Goal: Task Accomplishment & Management: Use online tool/utility

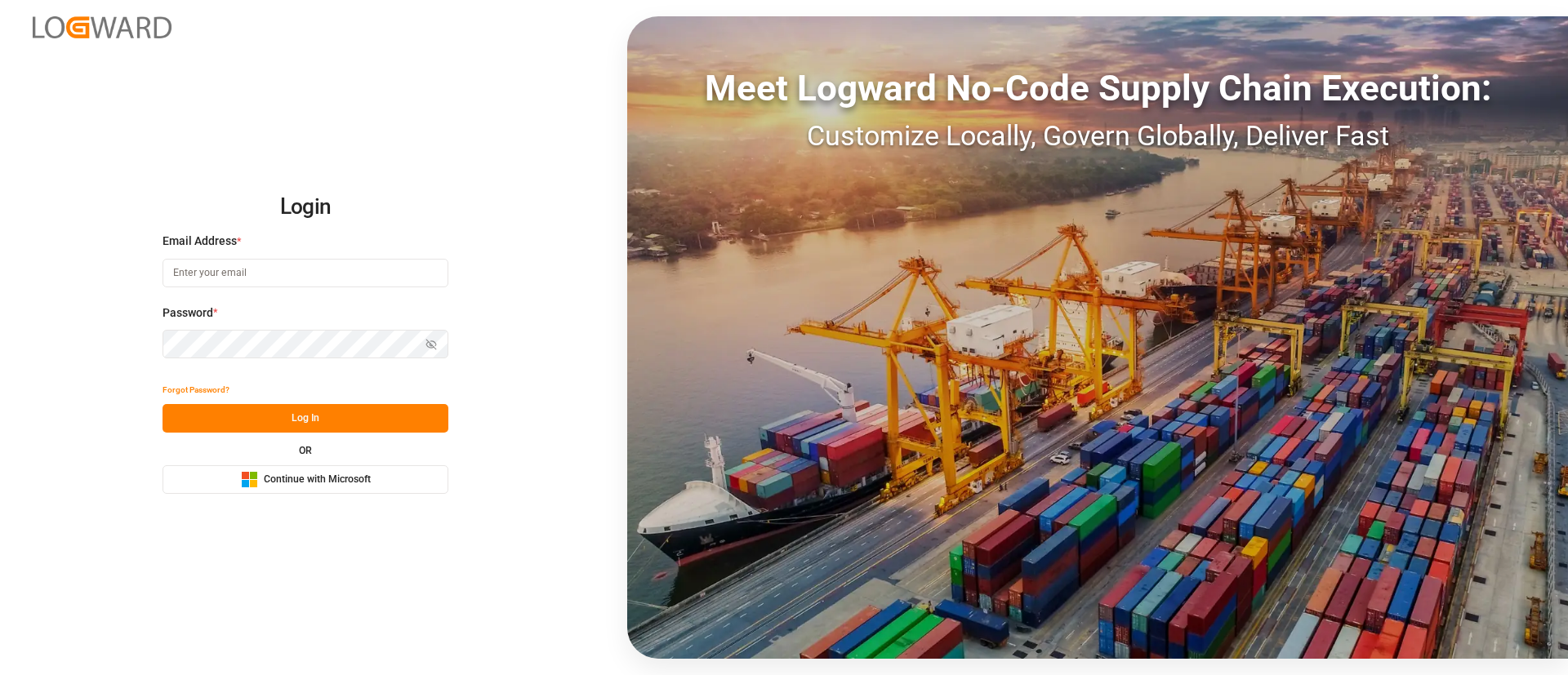
click at [318, 276] on input at bounding box center [306, 272] width 286 height 29
type input "[PERSON_NAME][EMAIL_ADDRESS][DOMAIN_NAME]"
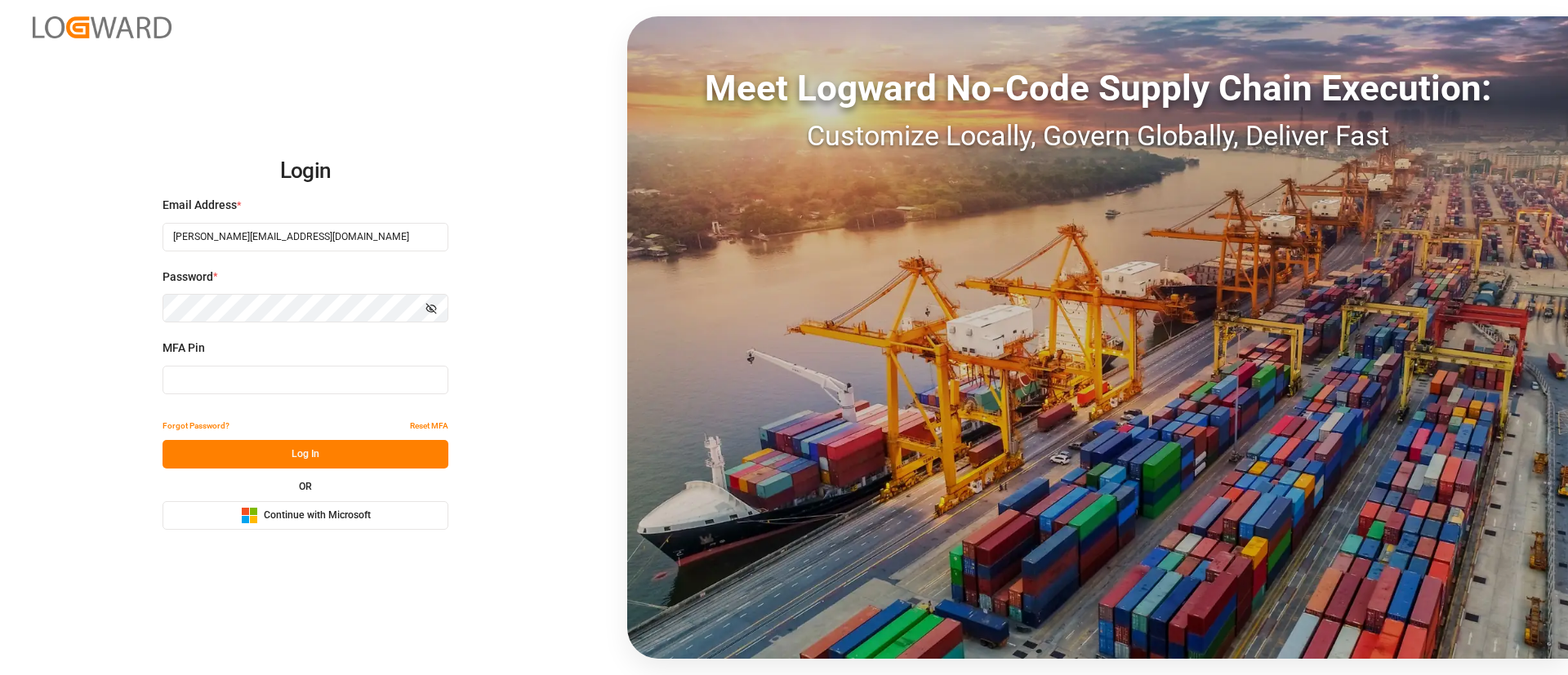
type input "340334"
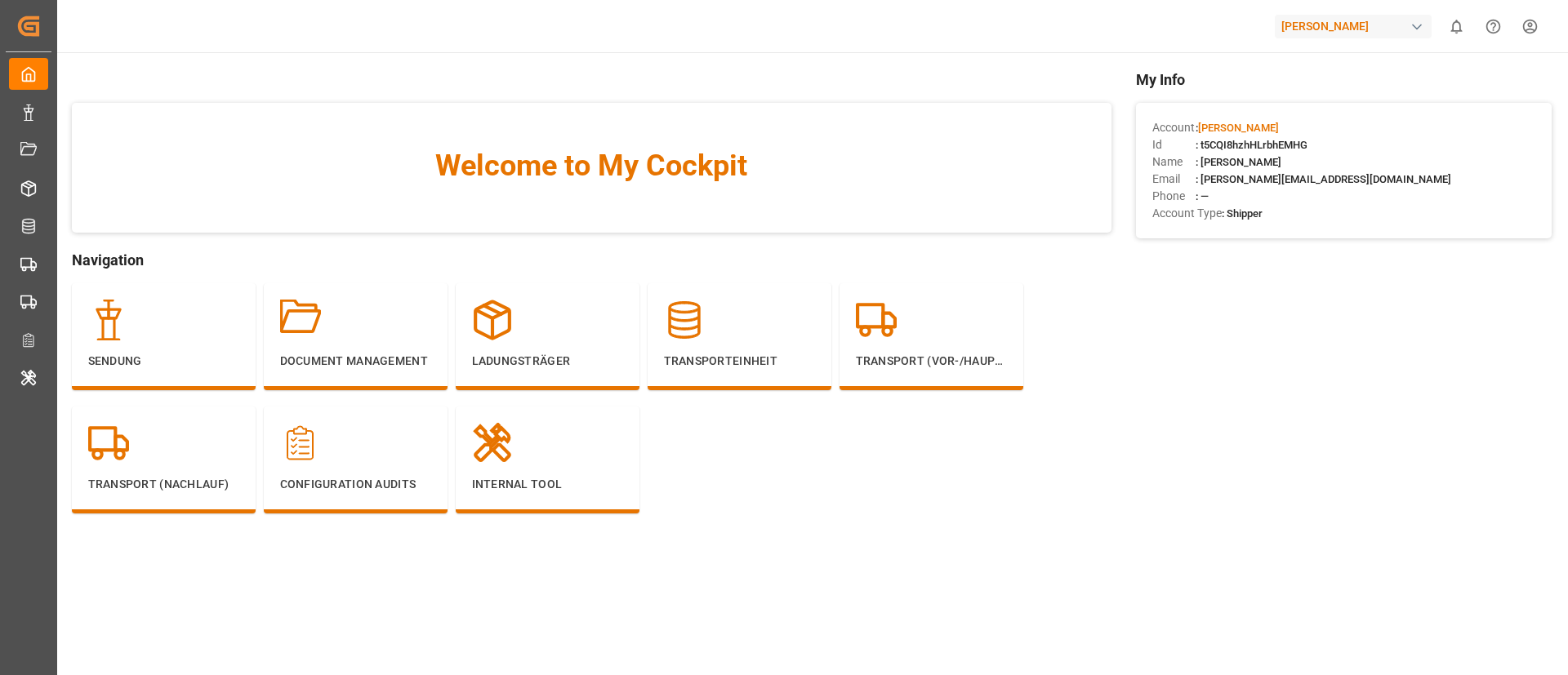
click at [1416, 35] on div "[PERSON_NAME]" at bounding box center [1353, 27] width 157 height 24
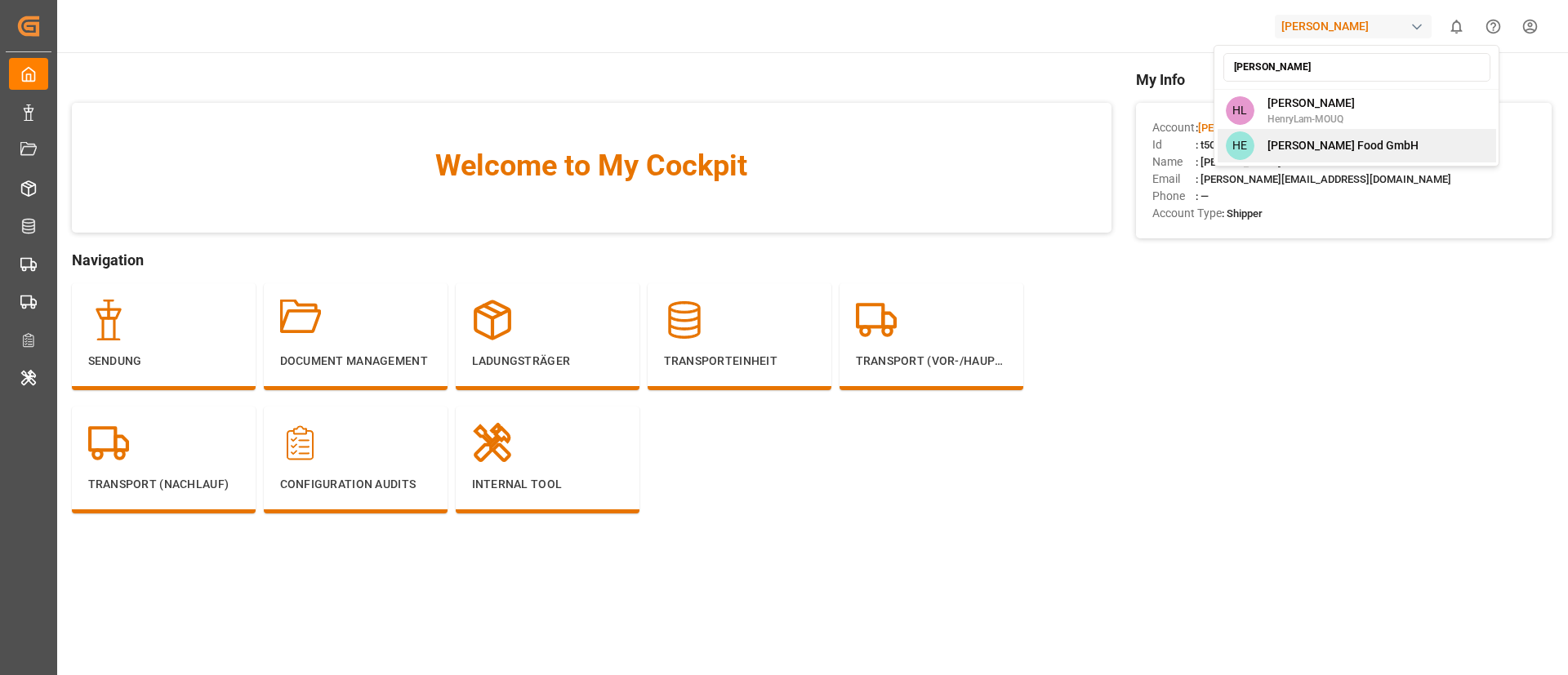
type input "[PERSON_NAME]"
click at [1338, 145] on span "[PERSON_NAME] Food GmbH" at bounding box center [1342, 145] width 151 height 17
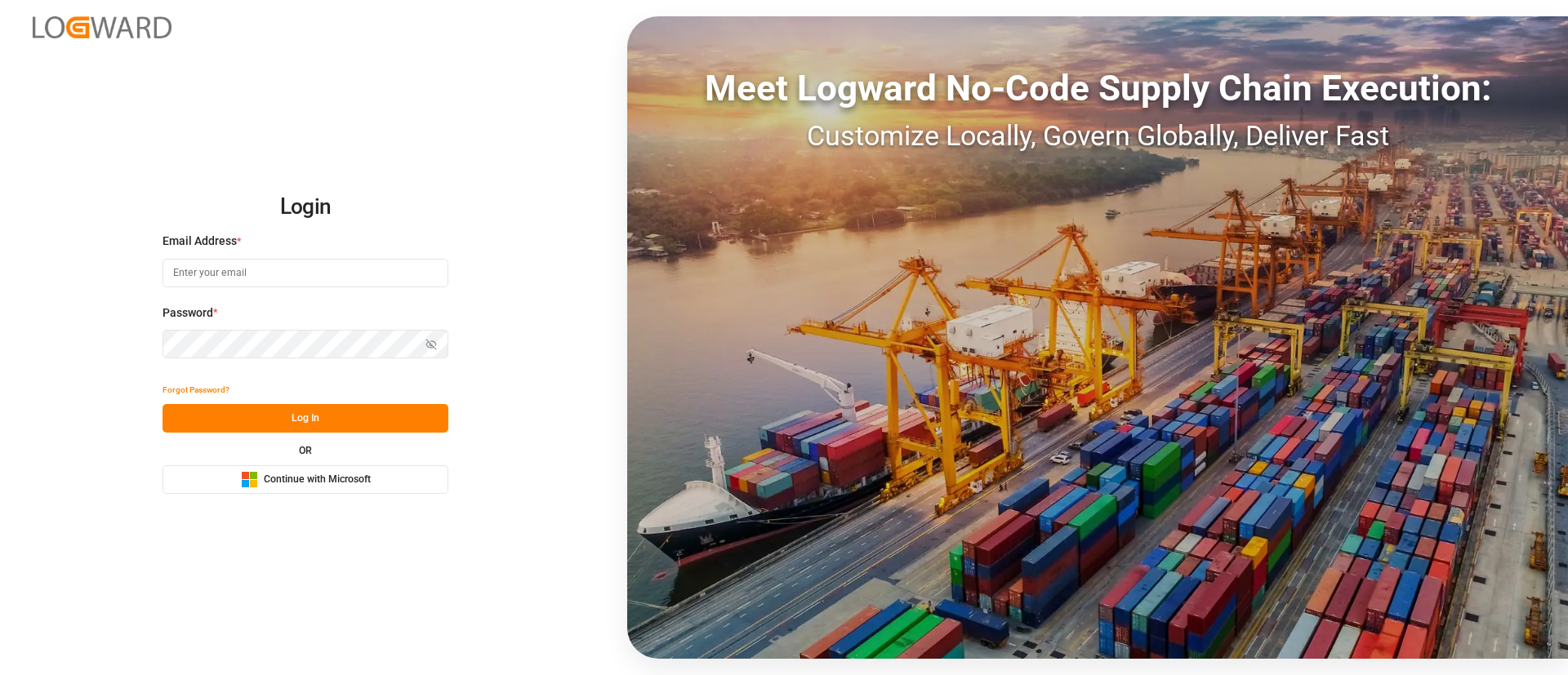
click at [323, 263] on input at bounding box center [306, 272] width 286 height 29
type input "[PERSON_NAME][EMAIL_ADDRESS][DOMAIN_NAME]"
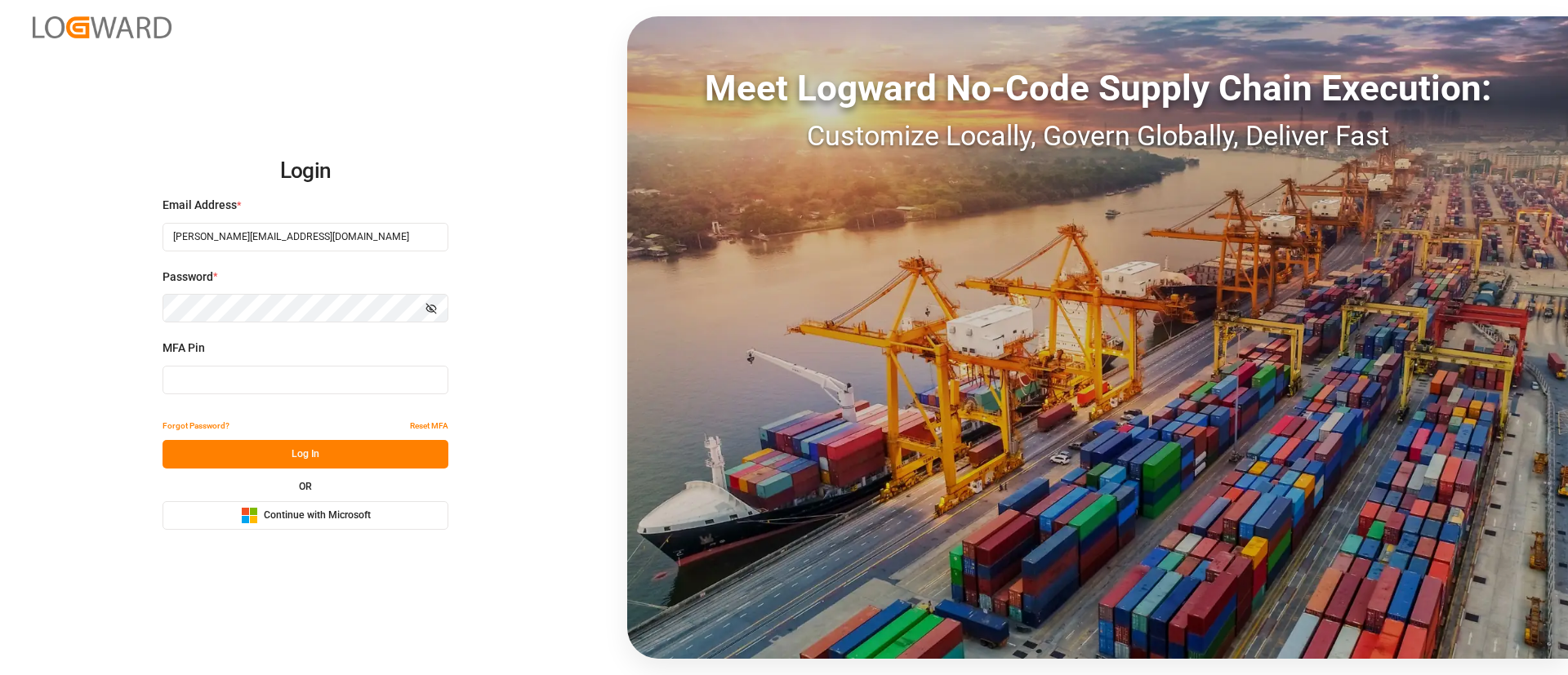
click at [282, 396] on div "MFA Pin" at bounding box center [306, 376] width 286 height 72
type input "837818"
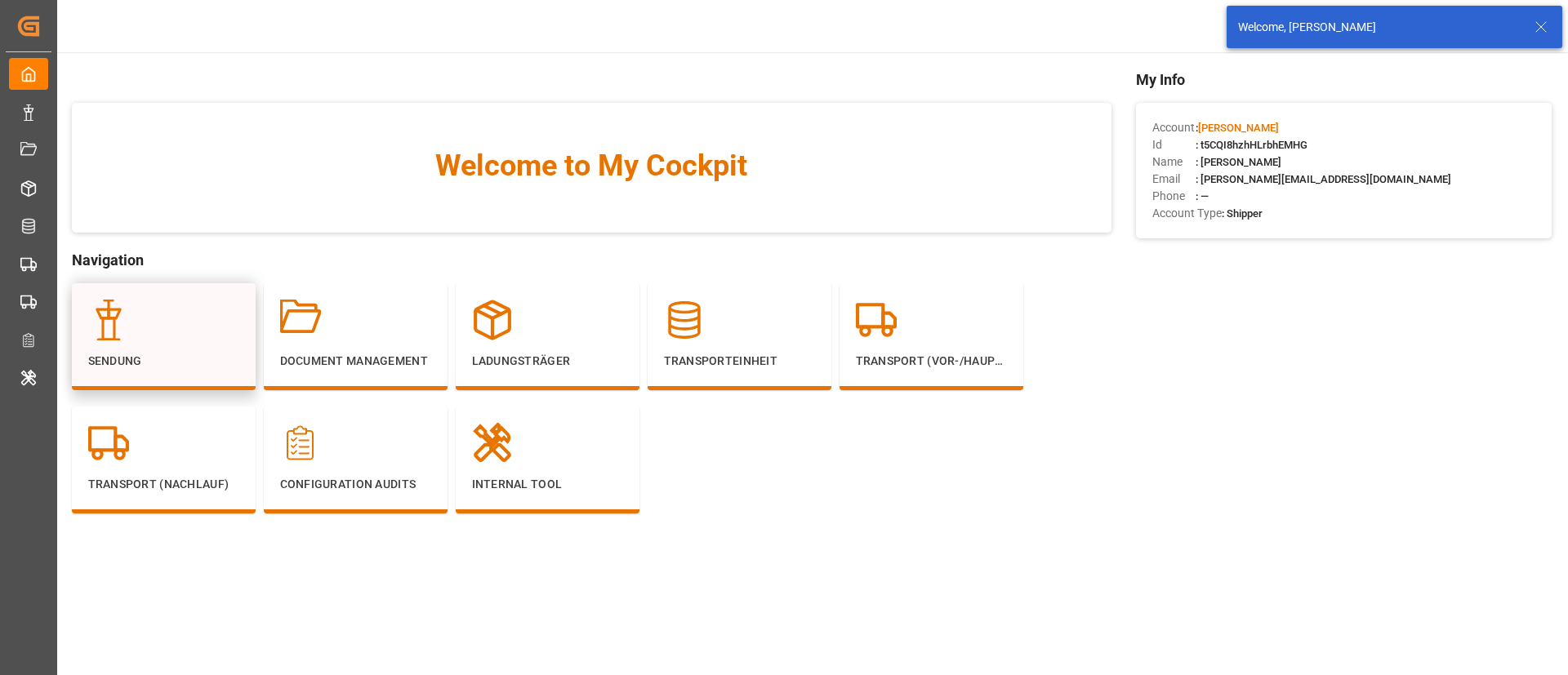
click at [181, 316] on div at bounding box center [164, 320] width 151 height 41
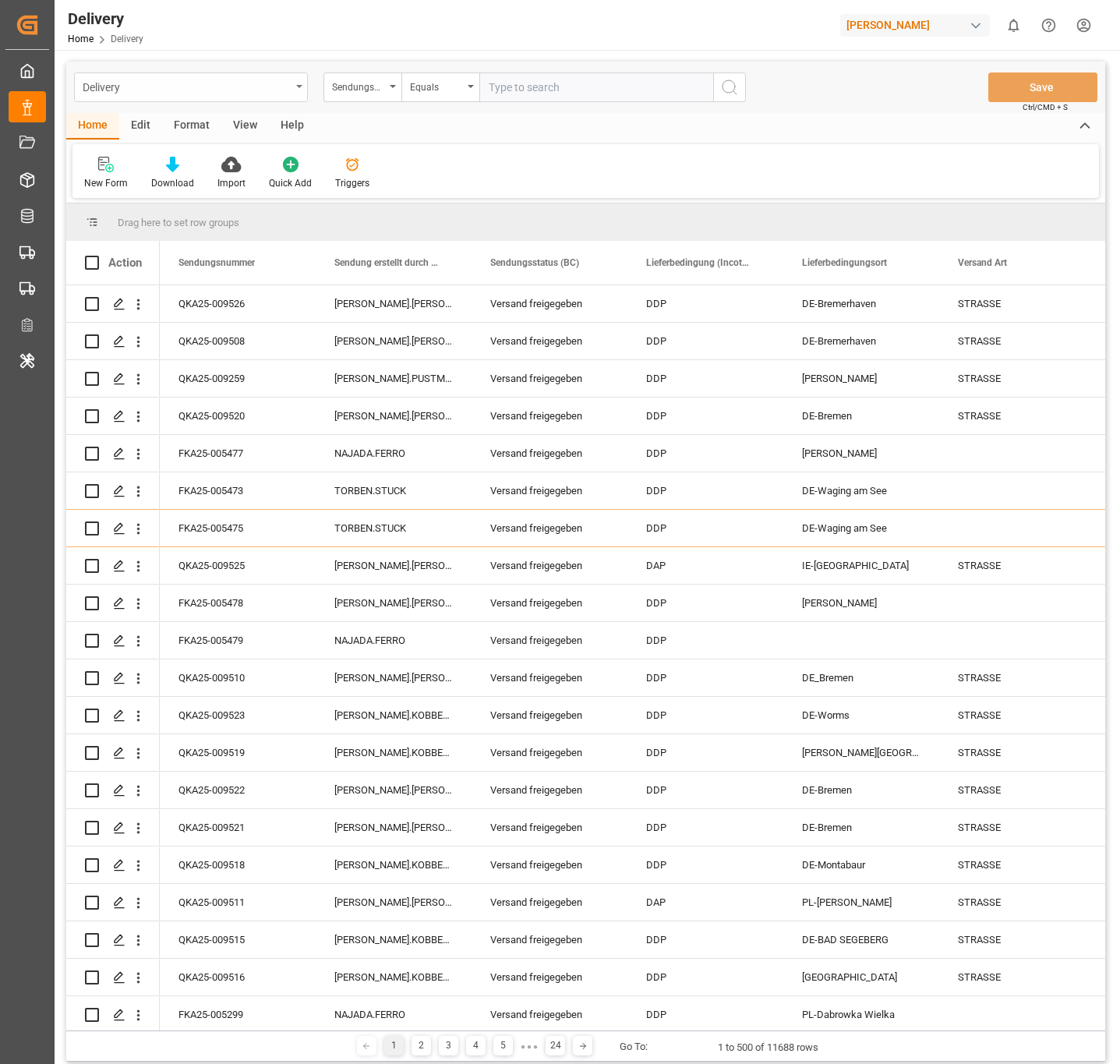
click at [263, 101] on div "Delivery" at bounding box center [191, 86] width 233 height 29
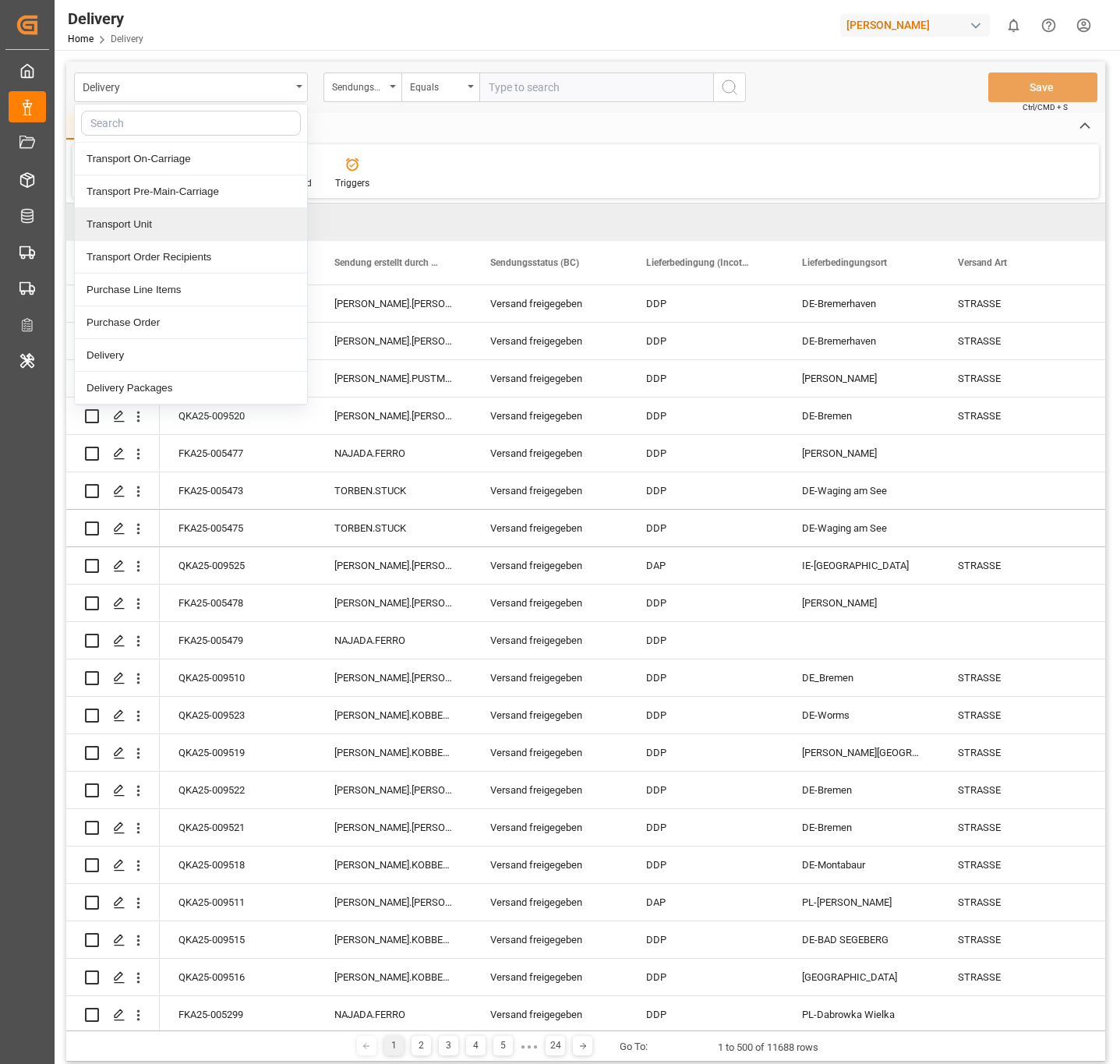
click at [202, 218] on div "Transport Unit" at bounding box center [191, 224] width 232 height 33
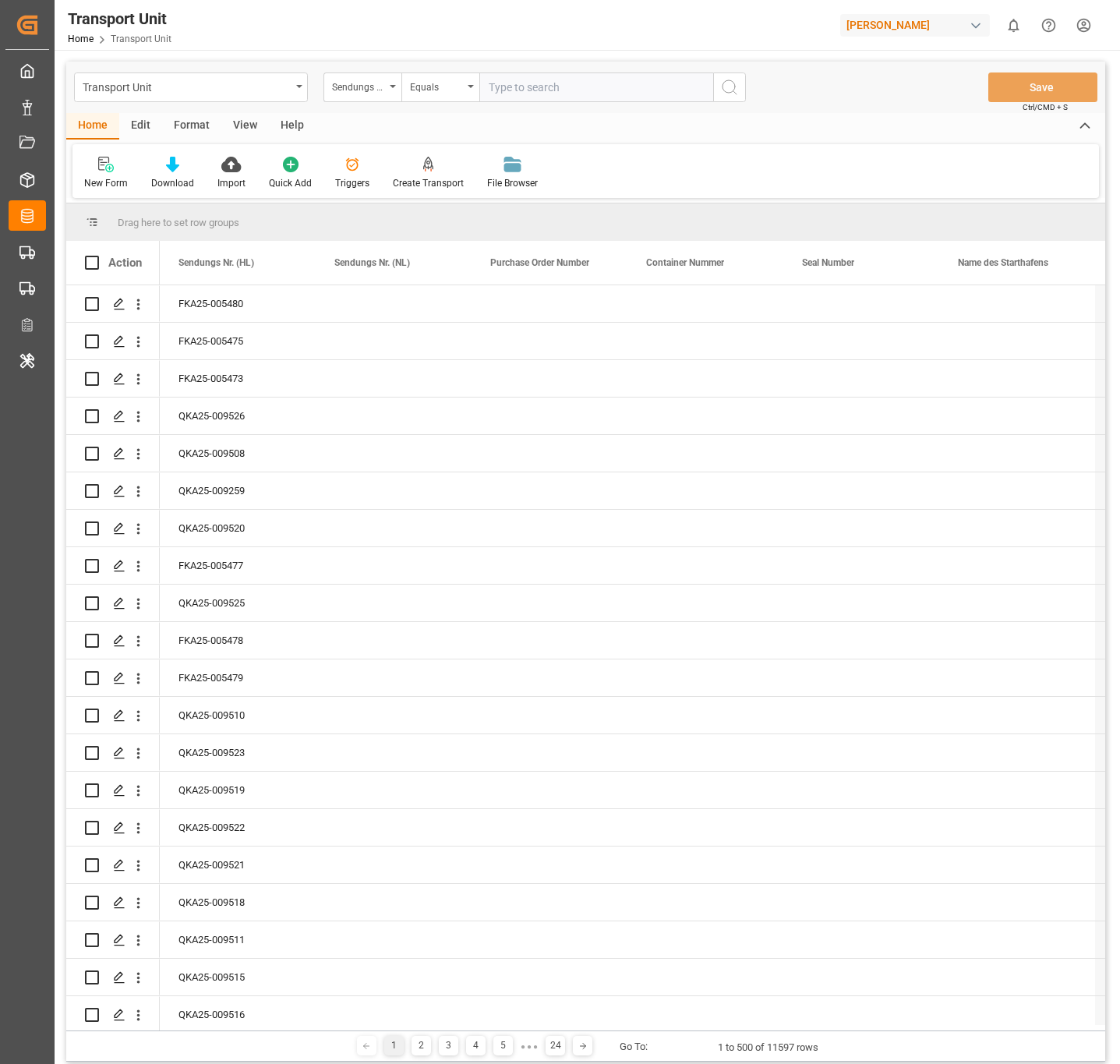
click at [152, 124] on div "Edit" at bounding box center [140, 126] width 43 height 27
click at [459, 172] on div at bounding box center [479, 163] width 53 height 16
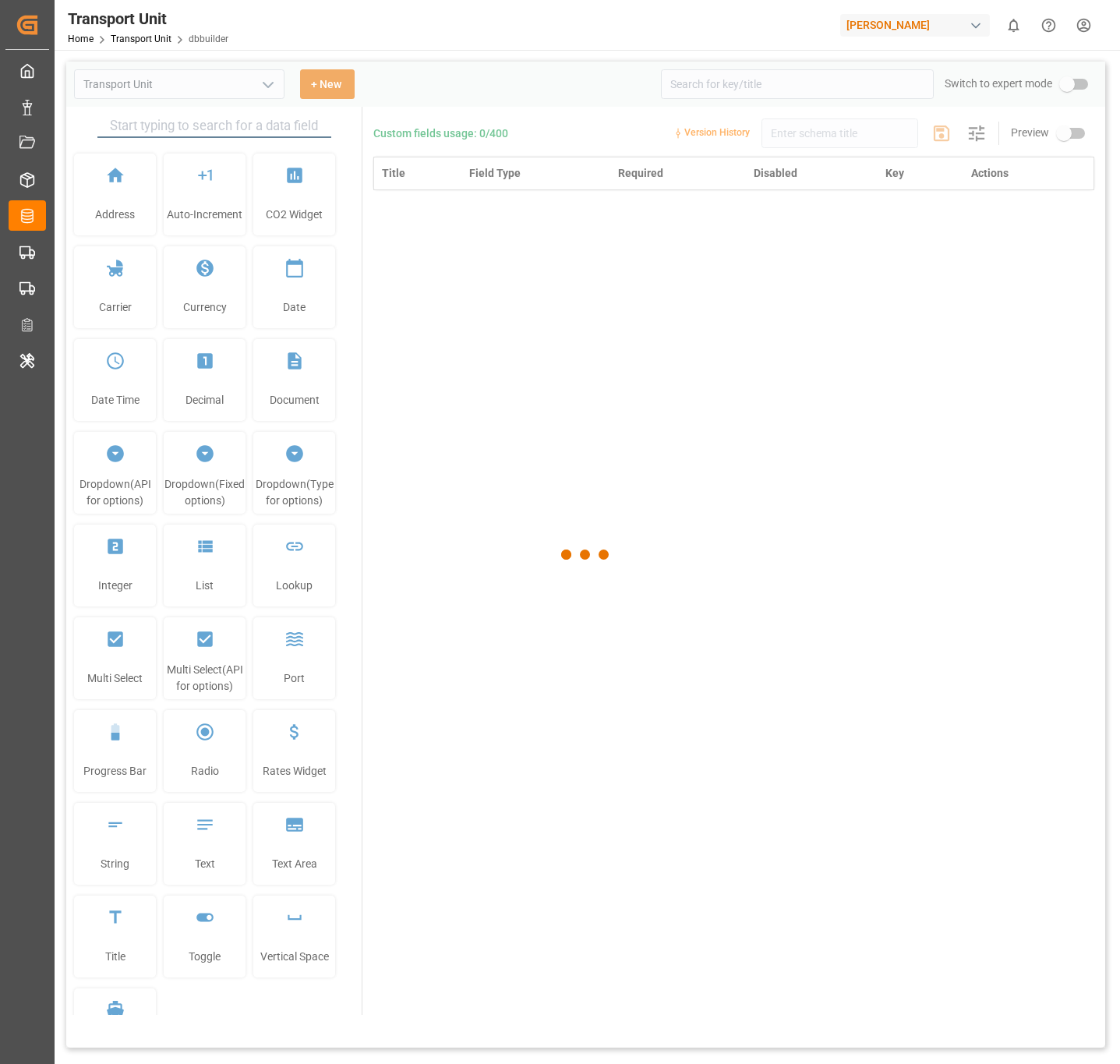
type input "Transport Unit"
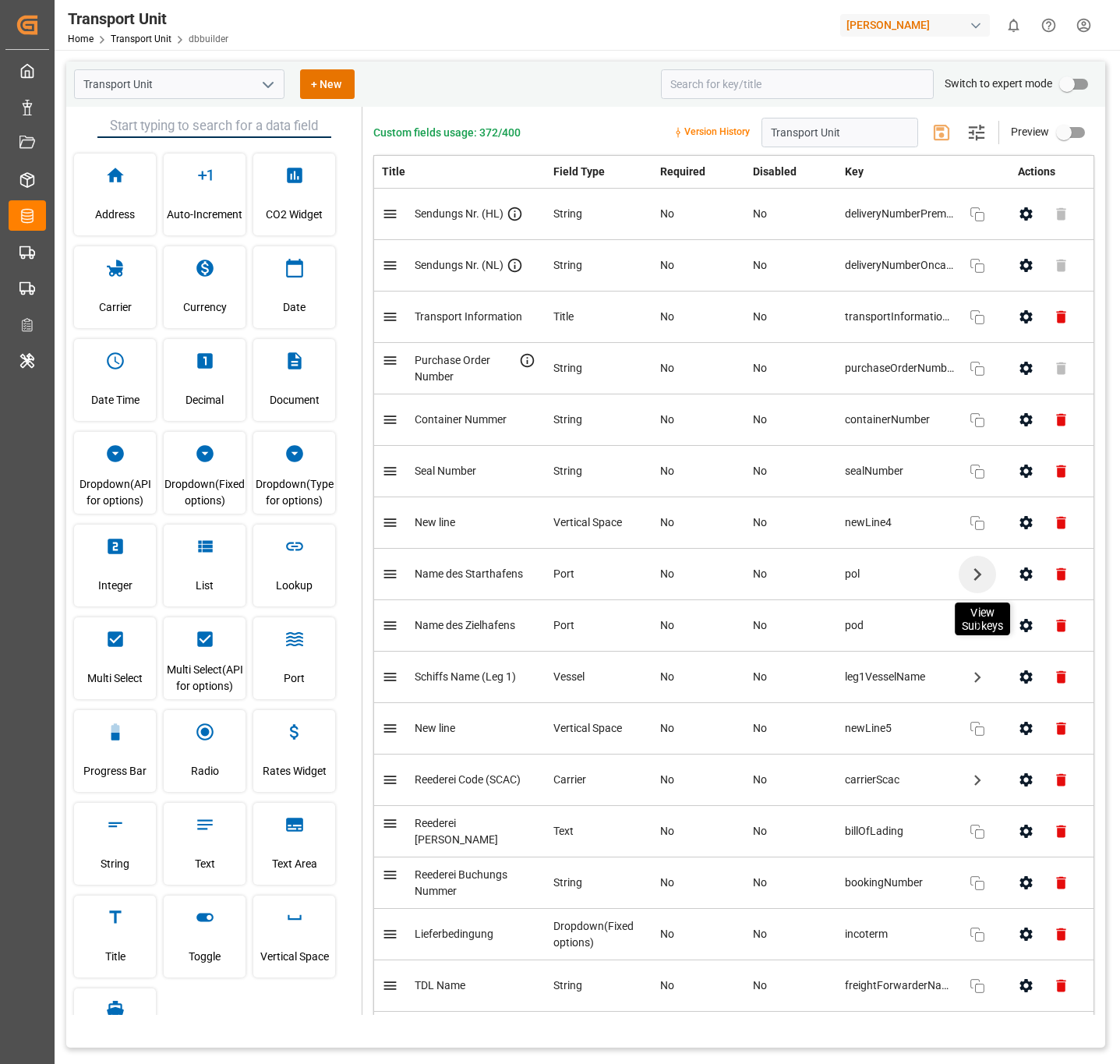
click at [973, 579] on icon "button" at bounding box center [977, 573] width 8 height 12
click at [971, 580] on icon "button" at bounding box center [977, 574] width 25 height 25
click at [771, 589] on td "No" at bounding box center [790, 574] width 92 height 51
click at [970, 586] on icon "button" at bounding box center [977, 574] width 25 height 25
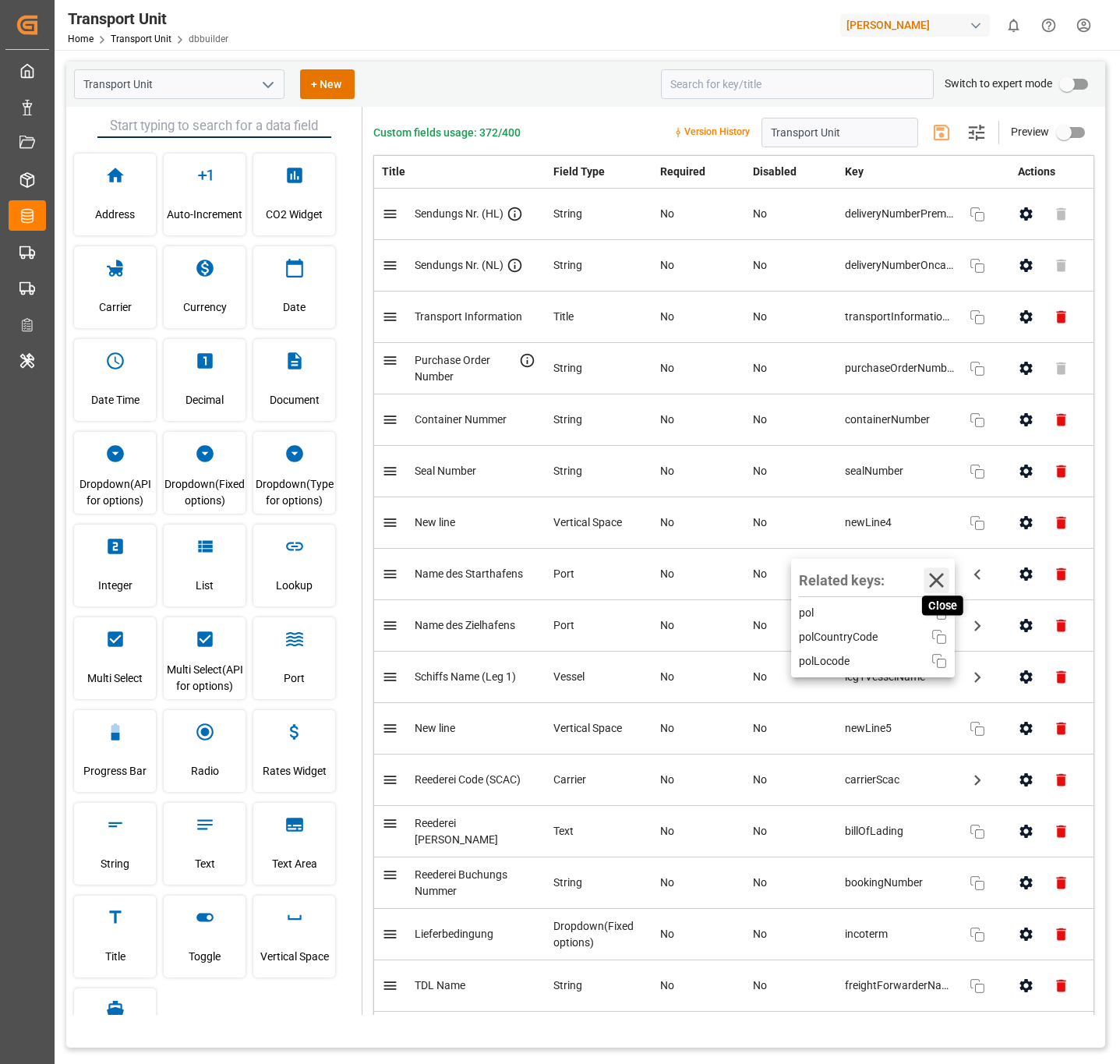
click at [924, 585] on icon "button" at bounding box center [936, 578] width 25 height 25
click at [701, 644] on td "No" at bounding box center [699, 677] width 93 height 51
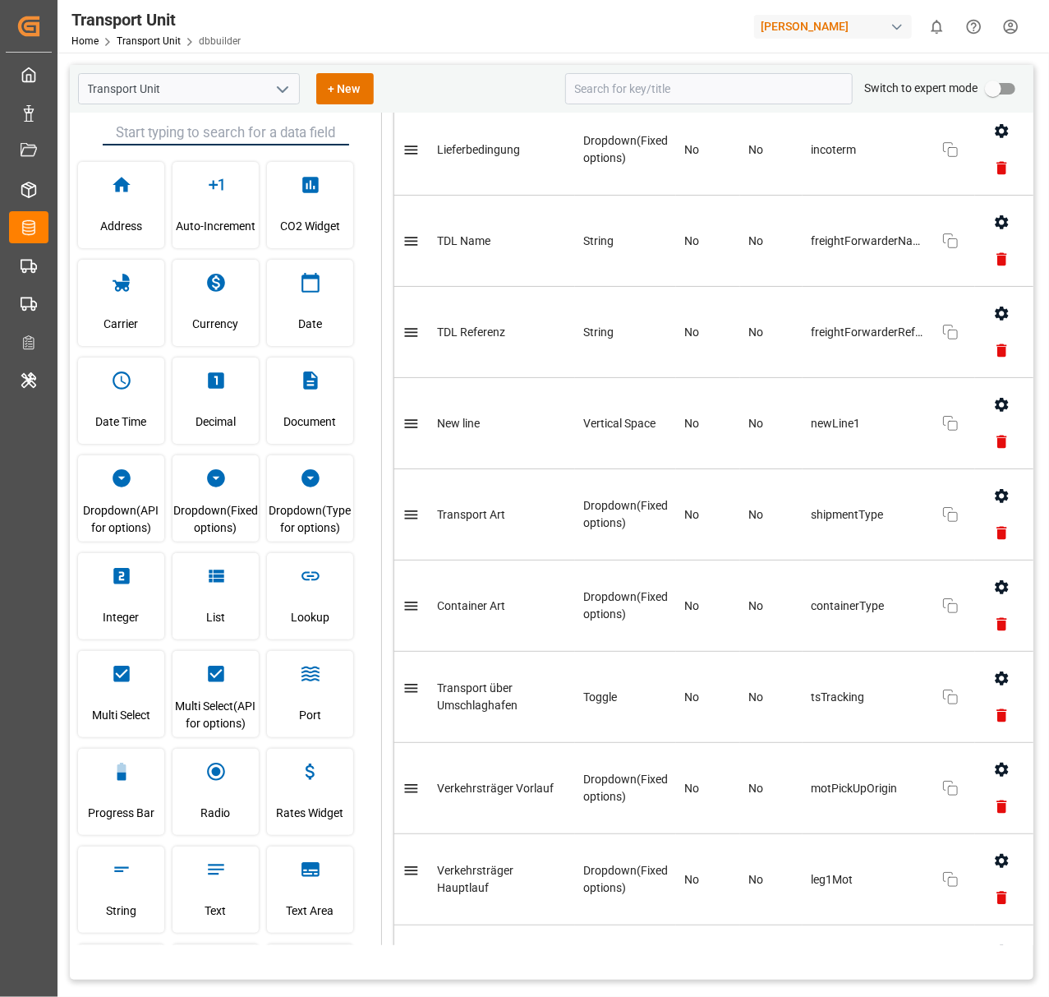
scroll to position [1370, 0]
click at [769, 93] on input at bounding box center [709, 88] width 288 height 31
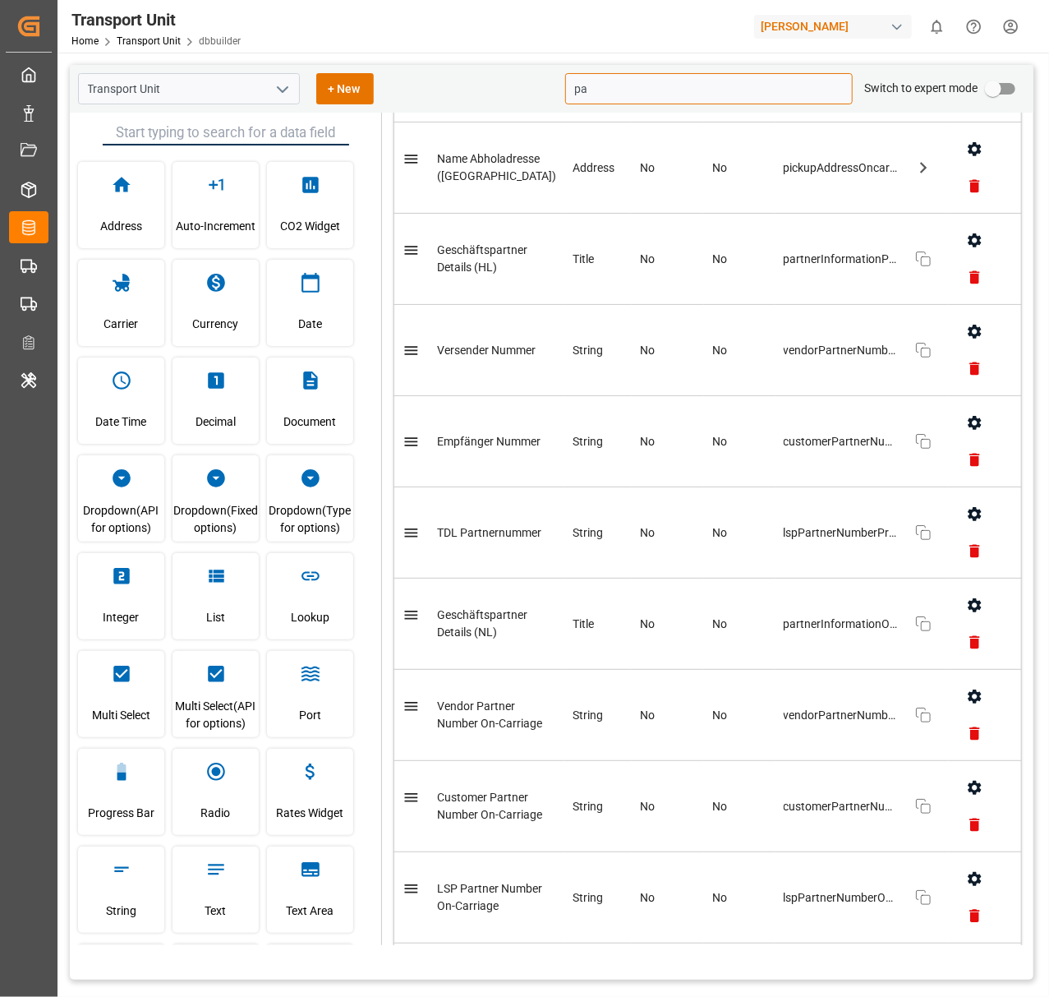
type input "p"
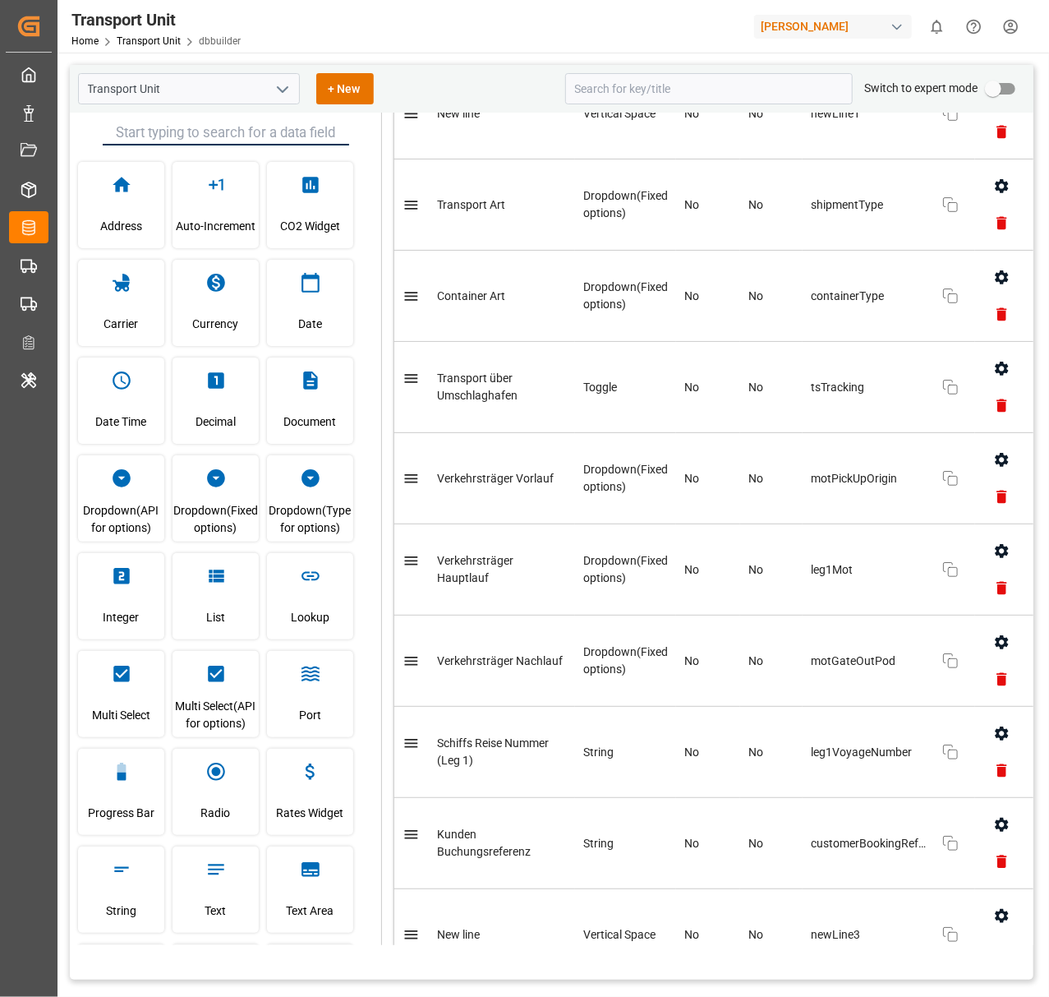
scroll to position [1697, 0]
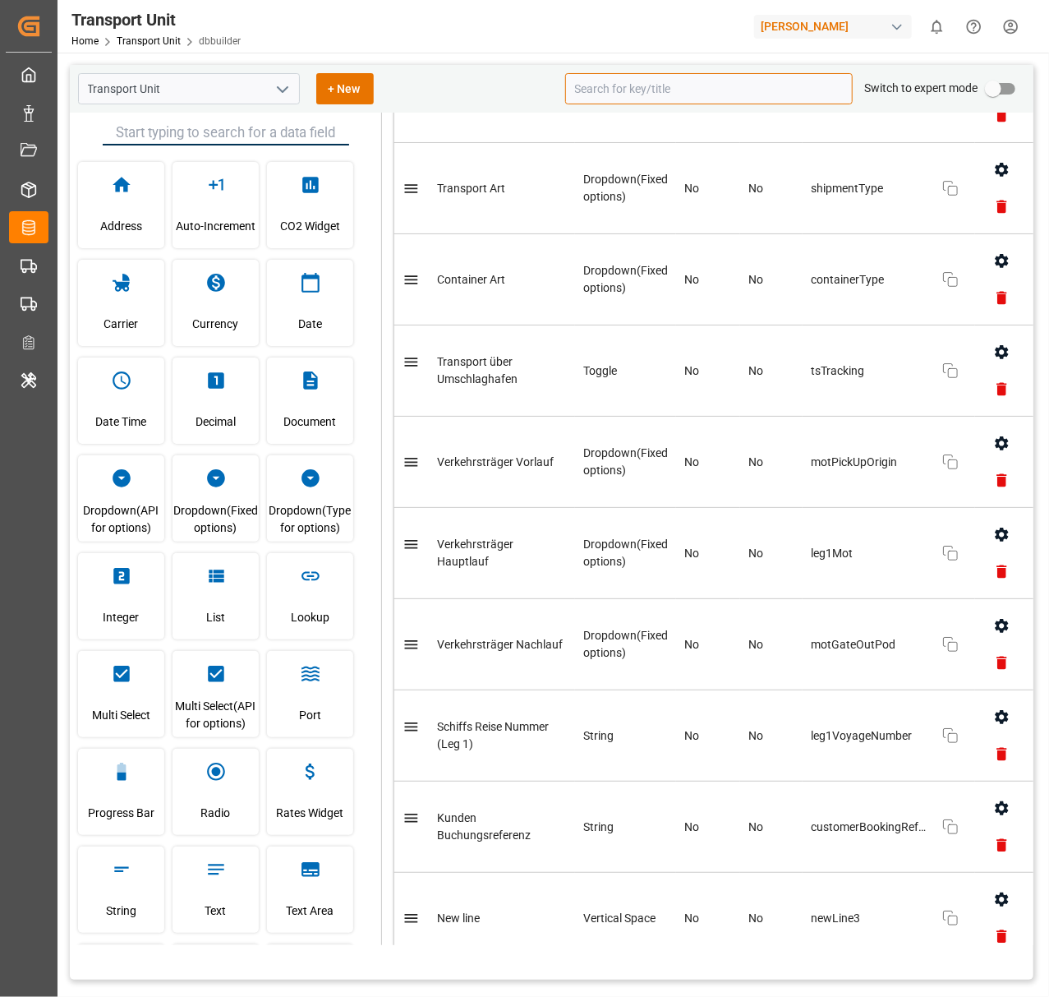
click at [777, 90] on input at bounding box center [709, 88] width 288 height 31
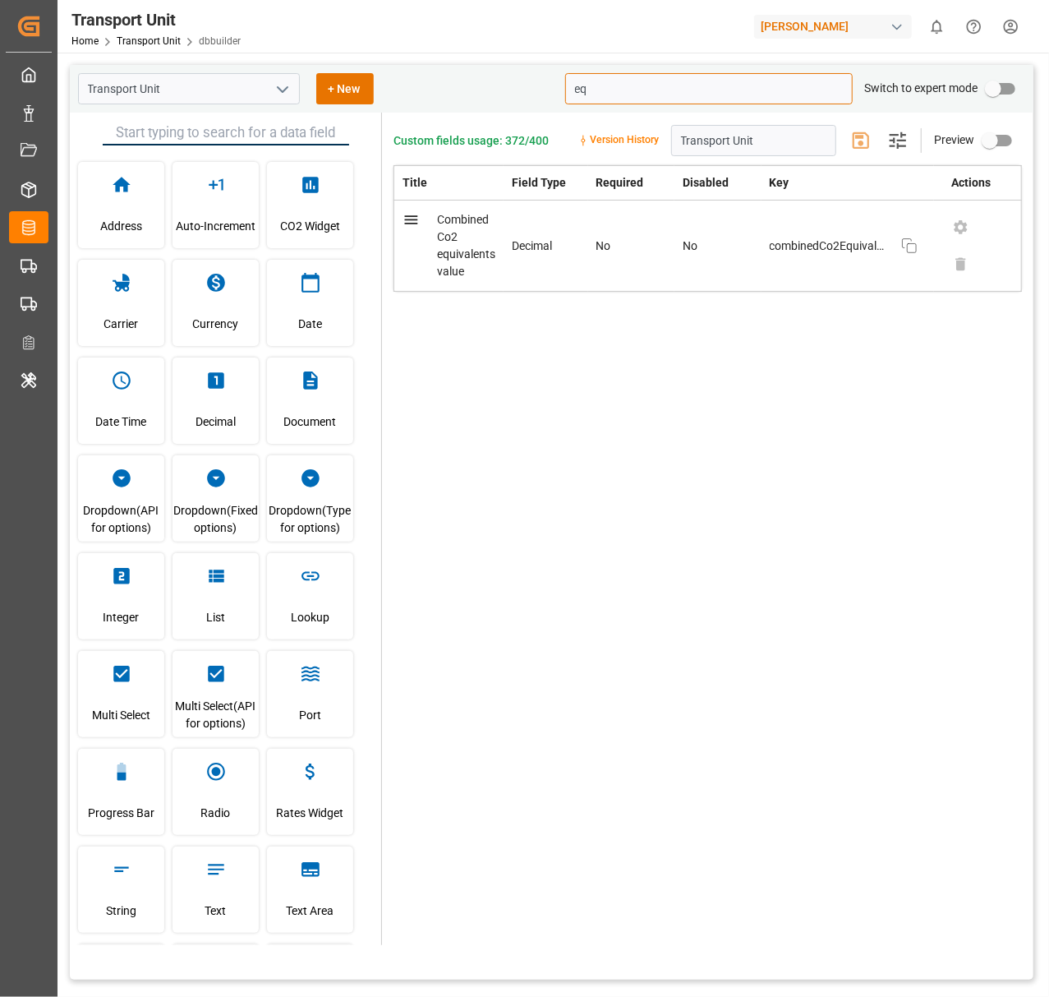
type input "e"
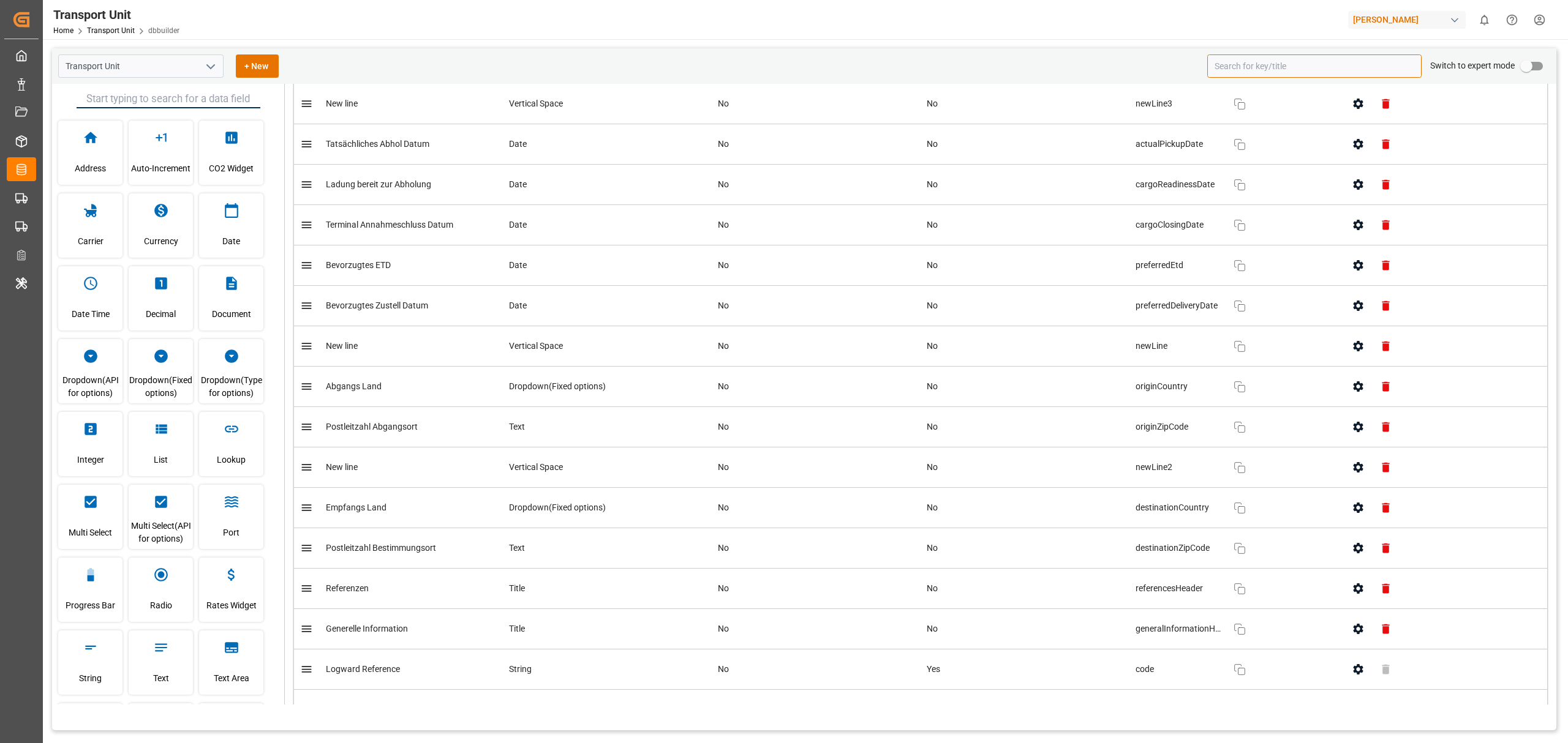
scroll to position [1114, 0]
click at [1176, 17] on div "button" at bounding box center [1455, 20] width 12 height 12
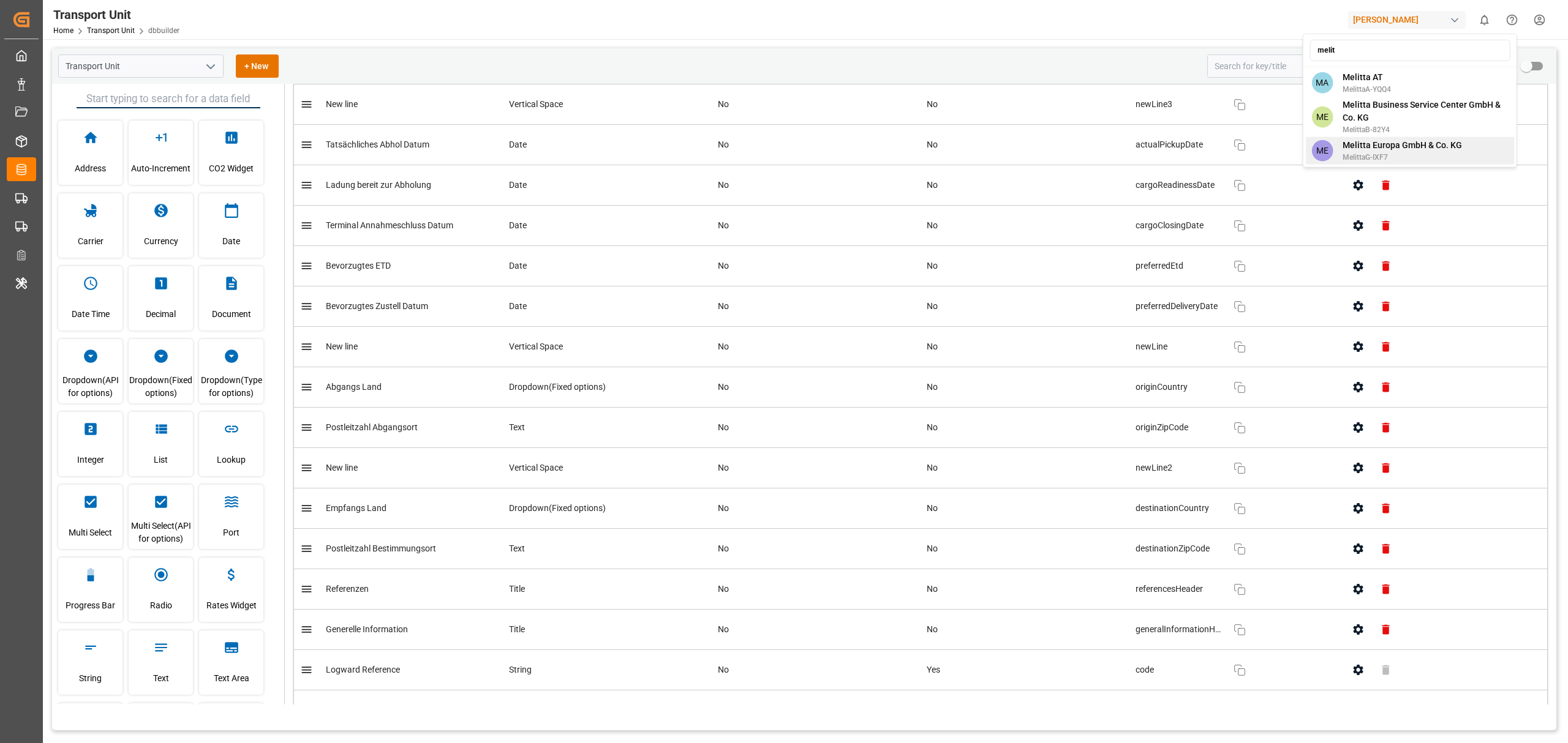
type input "melit"
click at [1176, 140] on span "Melitta Europa GmbH & Co. KG" at bounding box center [1402, 145] width 119 height 13
